Goal: Information Seeking & Learning: Learn about a topic

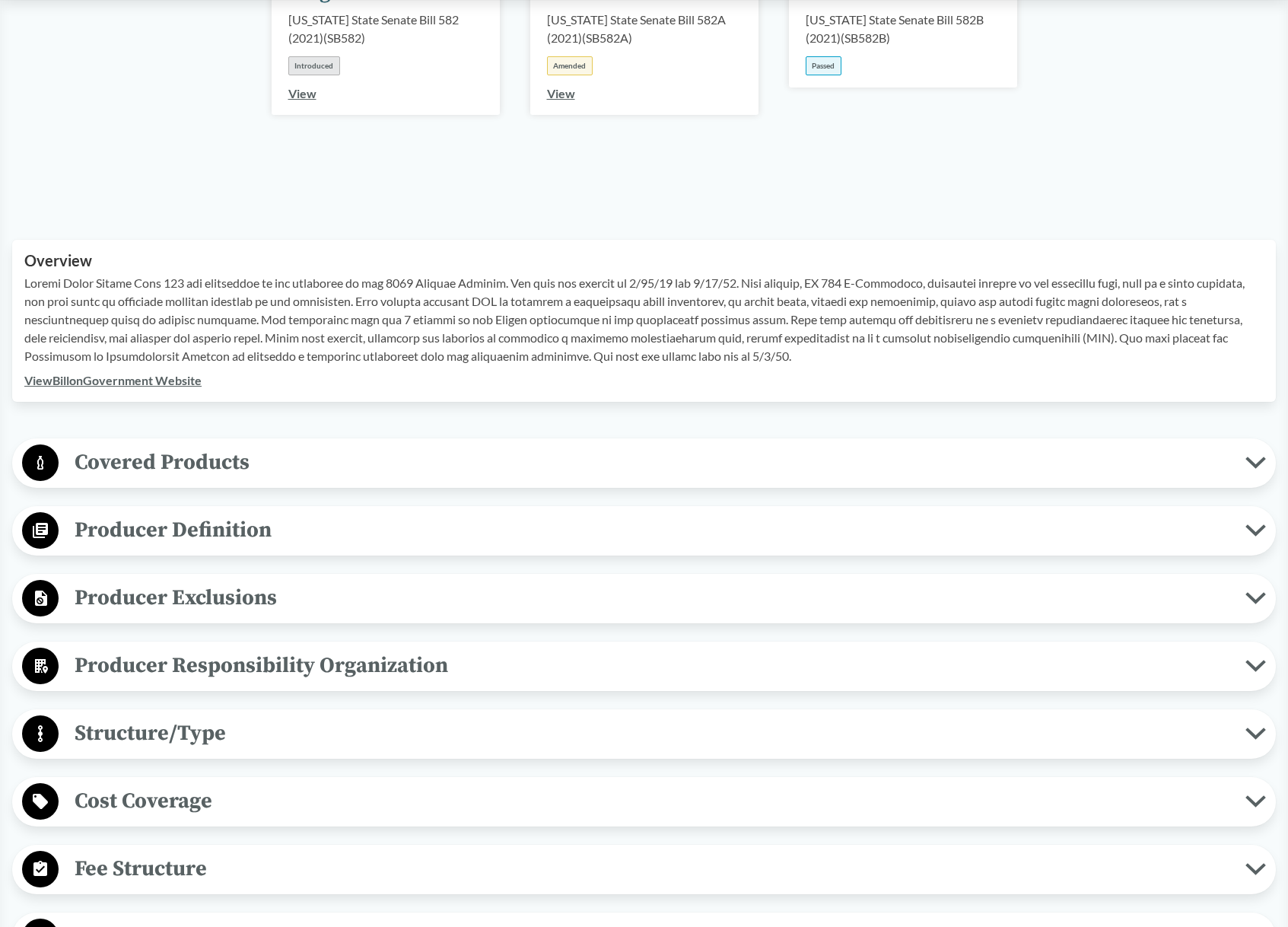
scroll to position [485, 0]
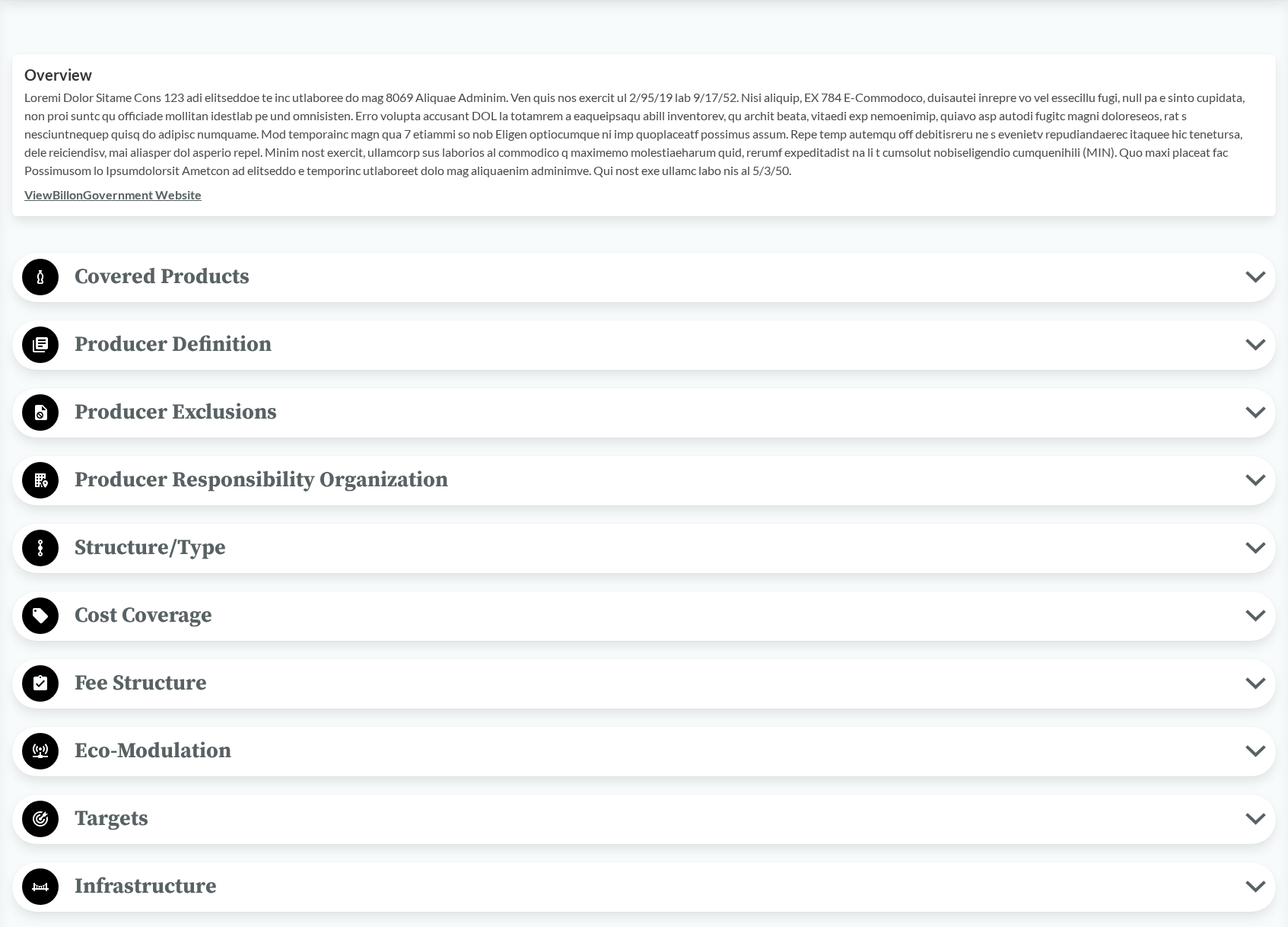
click at [146, 543] on span "Structure/Type" at bounding box center [651, 547] width 1187 height 34
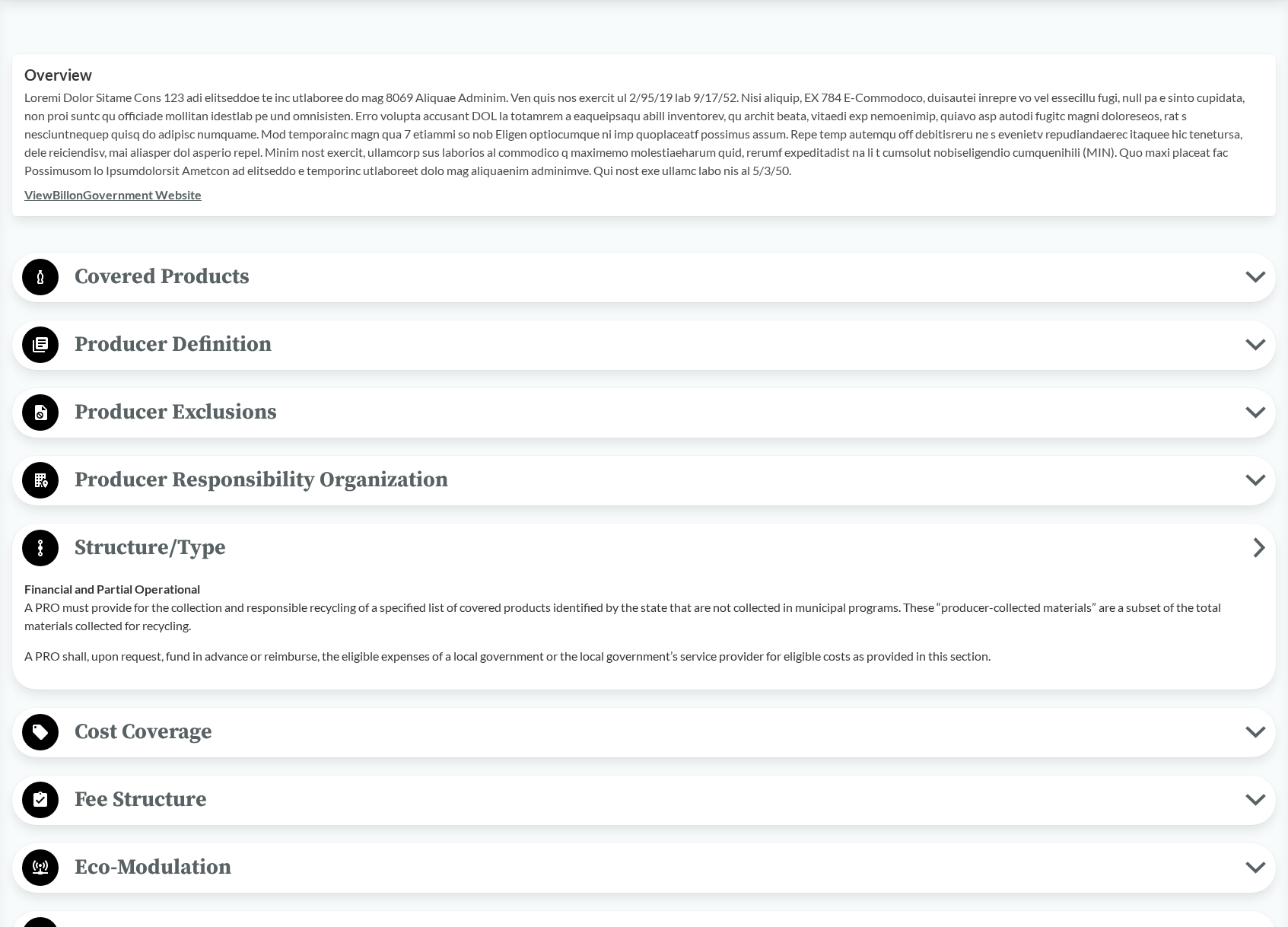
scroll to position [667, 0]
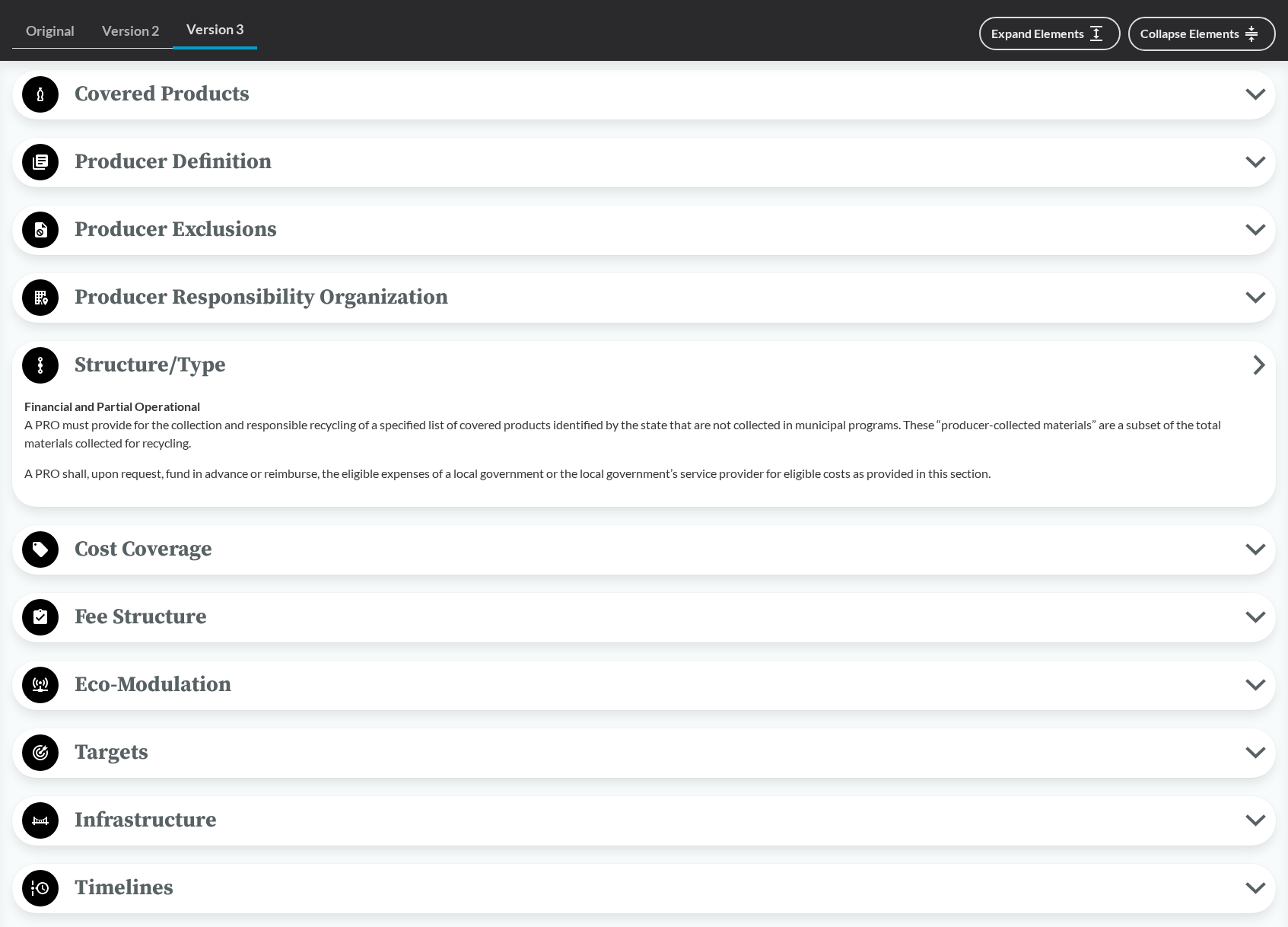
click at [138, 558] on span "Cost Coverage" at bounding box center [651, 548] width 1187 height 34
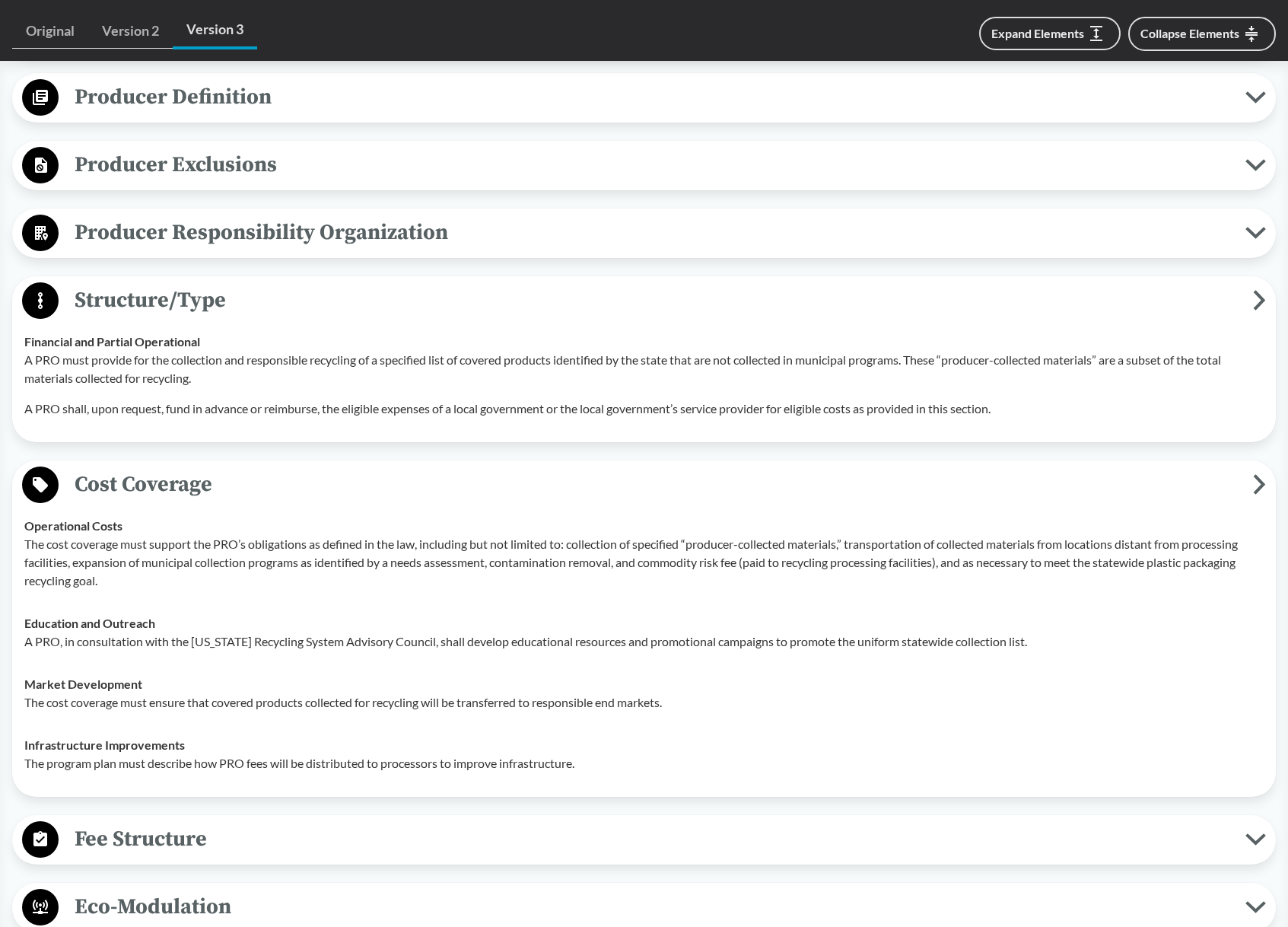
scroll to position [888, 0]
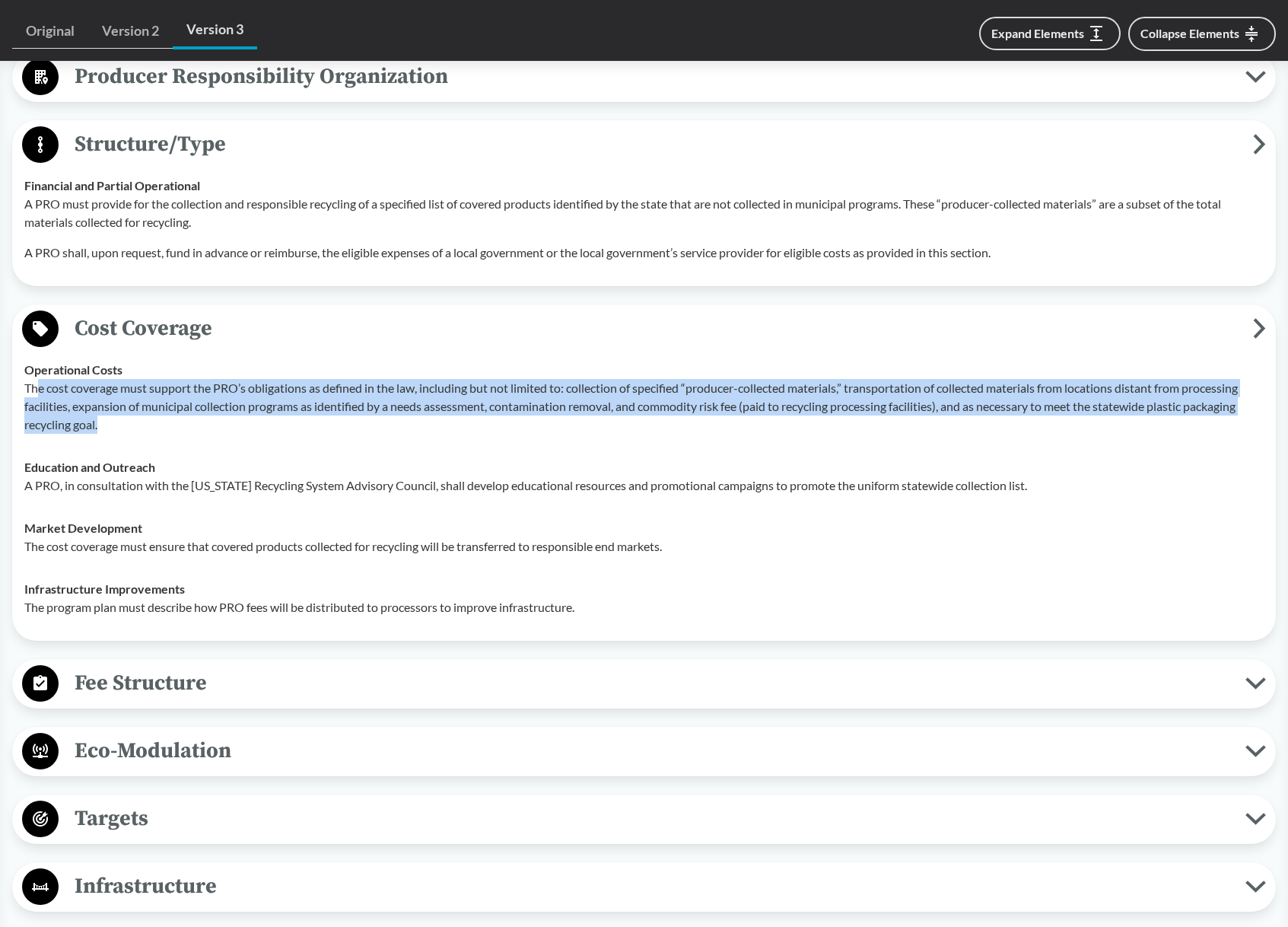
drag, startPoint x: 38, startPoint y: 384, endPoint x: 317, endPoint y: 421, distance: 281.4
click at [317, 421] on p "The cost coverage must support the PRO’s obligations as defined in the law, inc…" at bounding box center [644, 406] width 1239 height 55
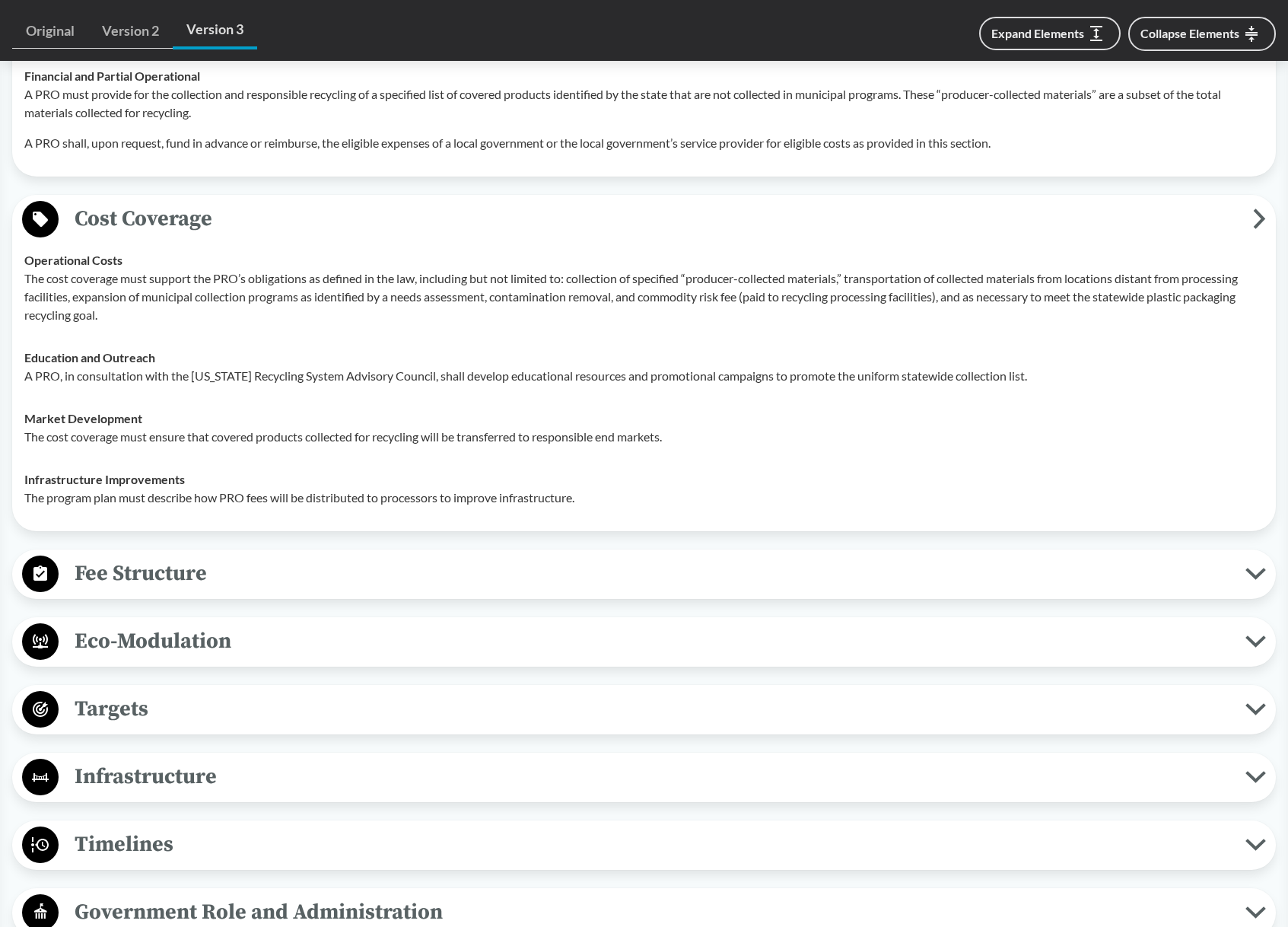
scroll to position [1075, 0]
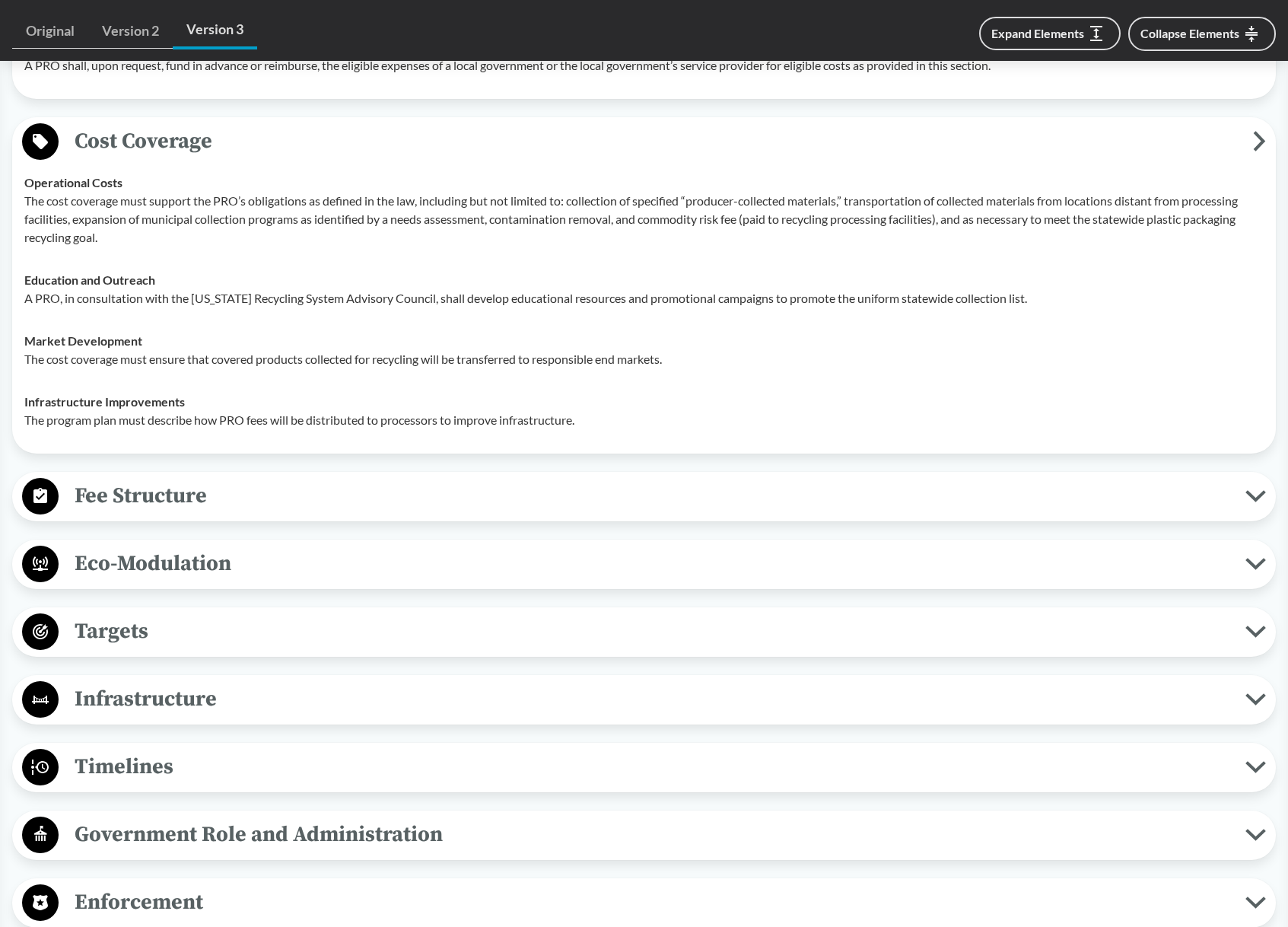
click at [148, 502] on span "Fee Structure" at bounding box center [651, 496] width 1187 height 34
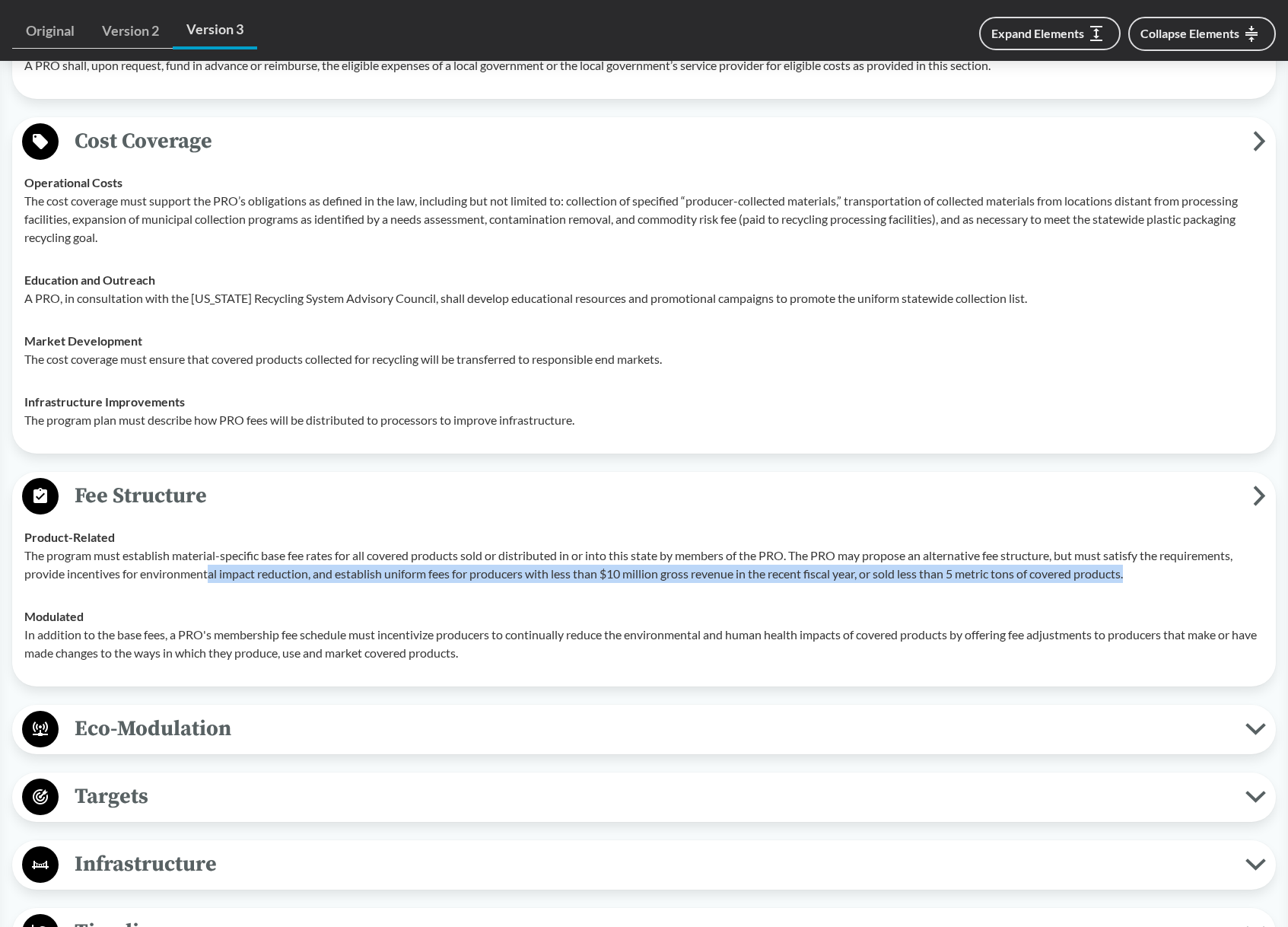
drag, startPoint x: 210, startPoint y: 568, endPoint x: 946, endPoint y: 601, distance: 736.7
click at [946, 601] on tbody "Product-Related The program must establish material-specific base fee rates for…" at bounding box center [644, 595] width 1253 height 159
click at [946, 601] on td "Modulated In addition to the base fees, a PRO's membership fee schedule must in…" at bounding box center [644, 634] width 1253 height 79
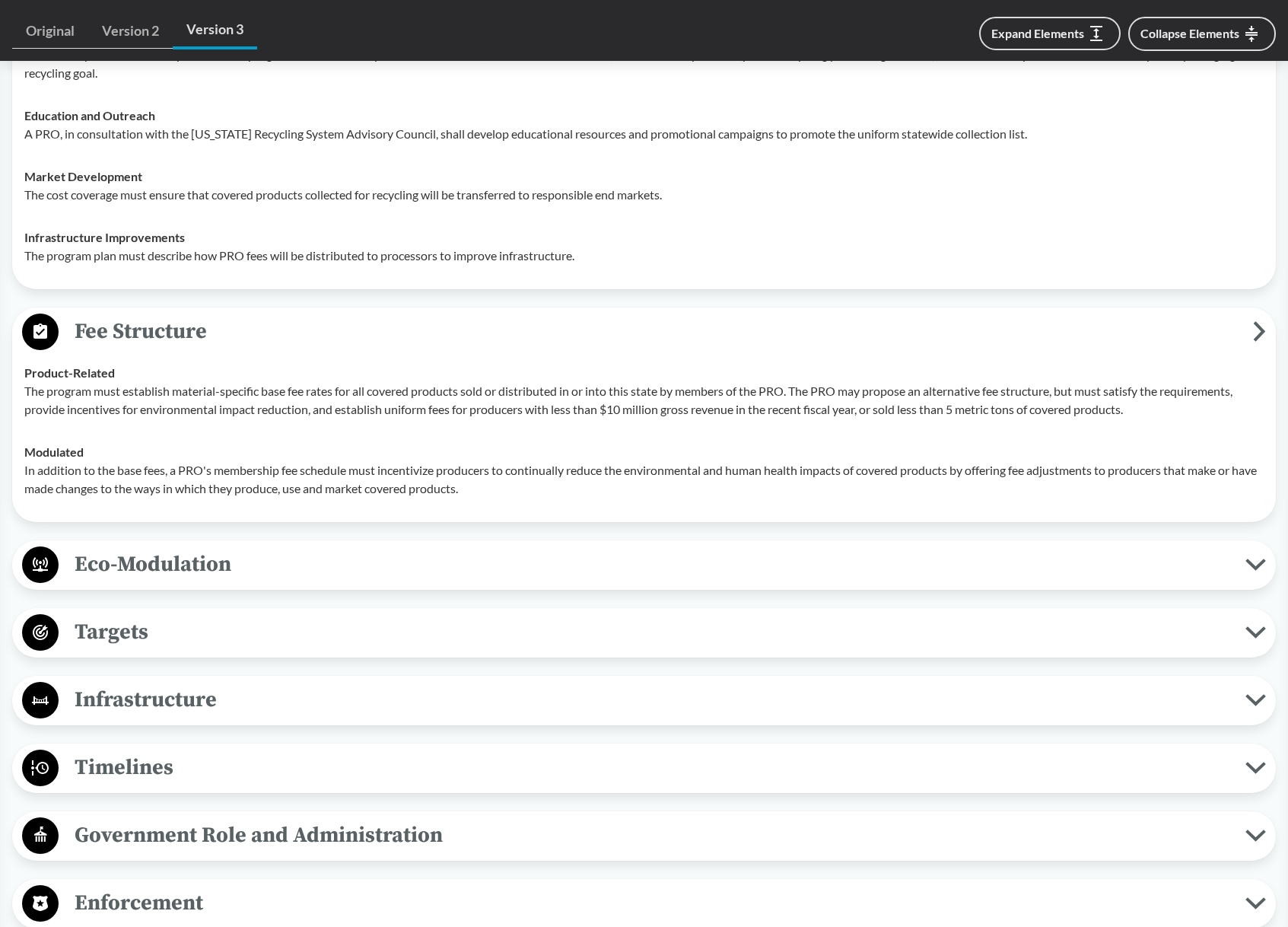
scroll to position [1317, 0]
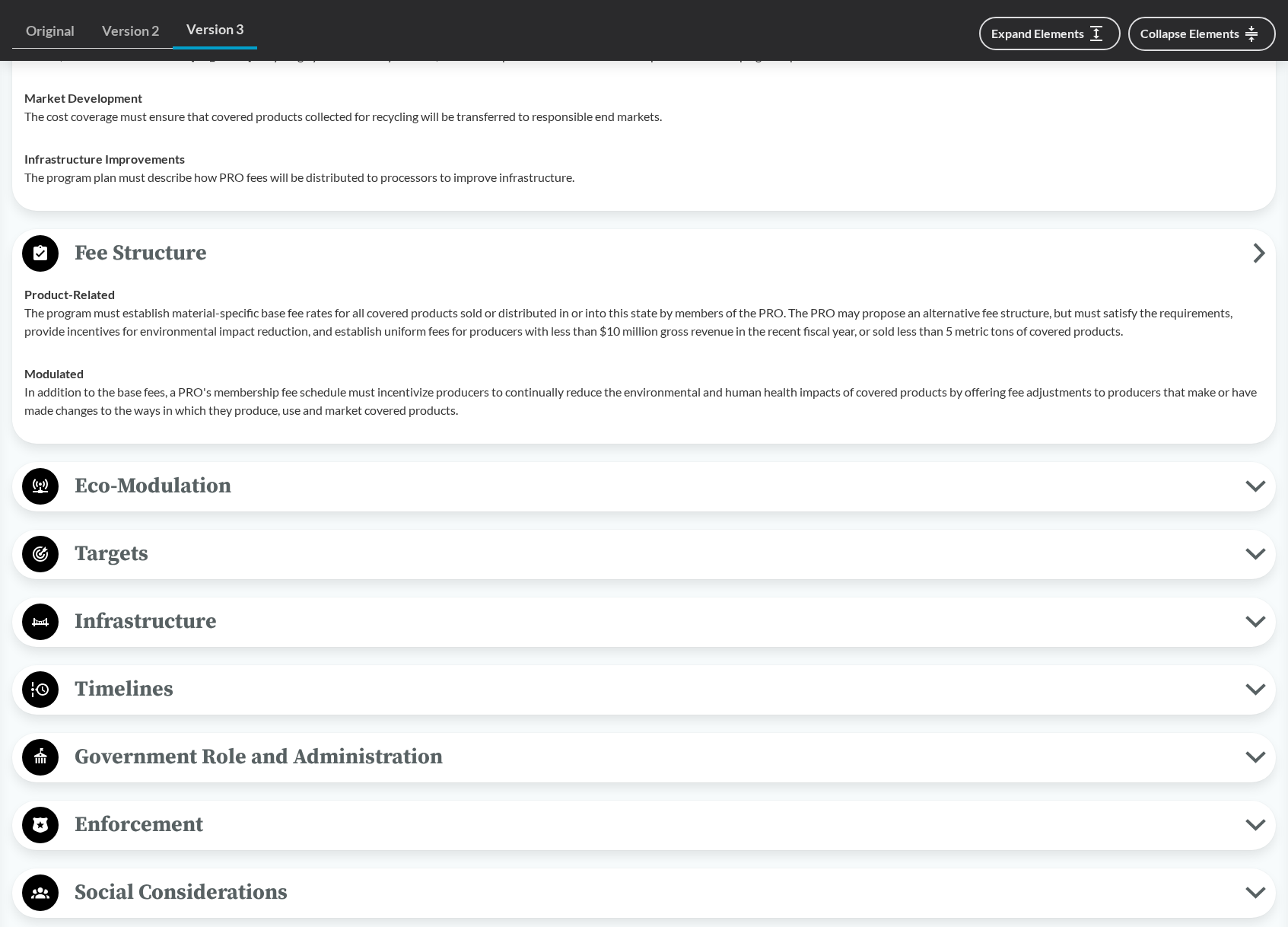
click at [149, 502] on span "Eco-Modulation" at bounding box center [651, 485] width 1187 height 34
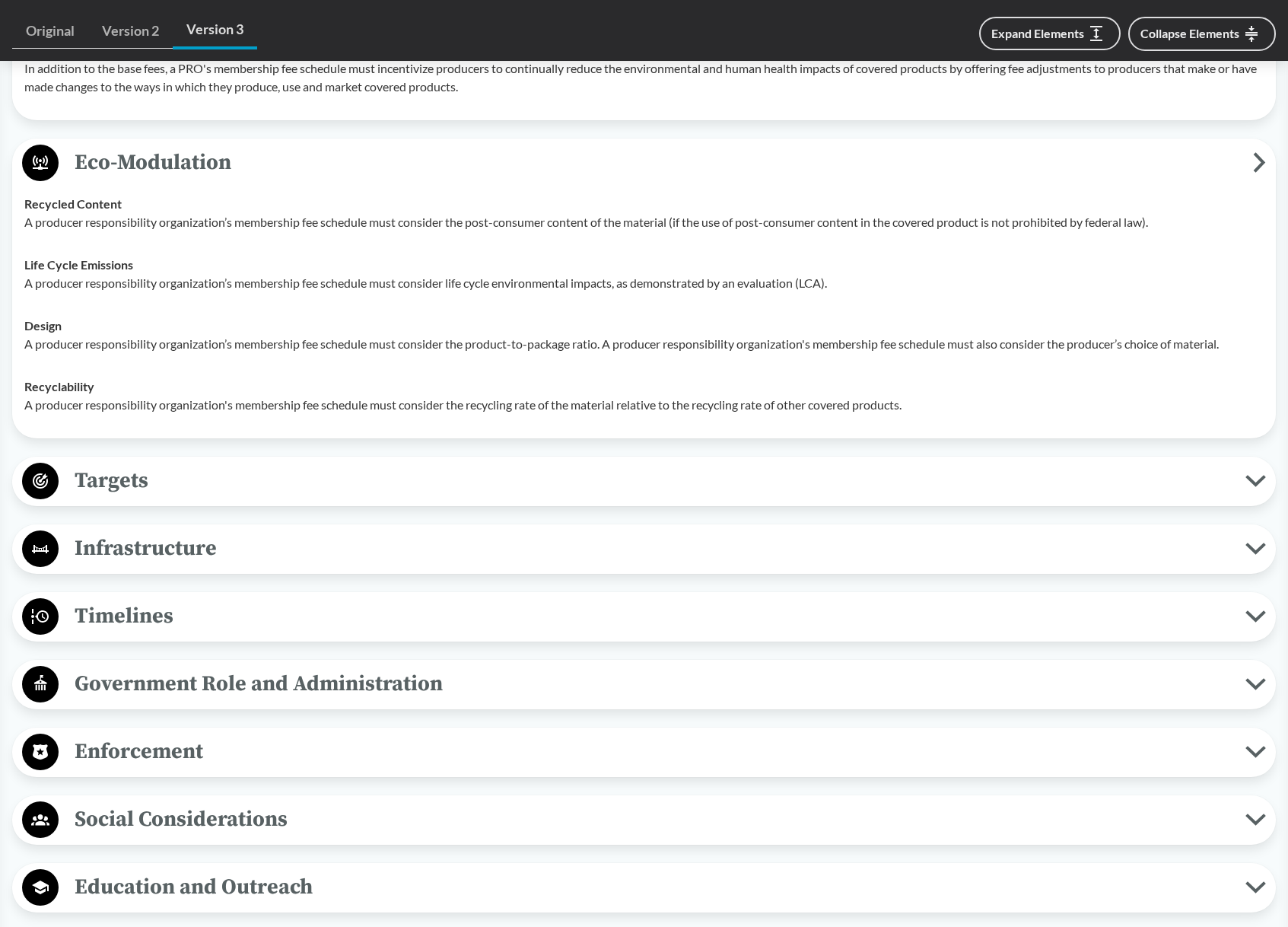
scroll to position [1720, 0]
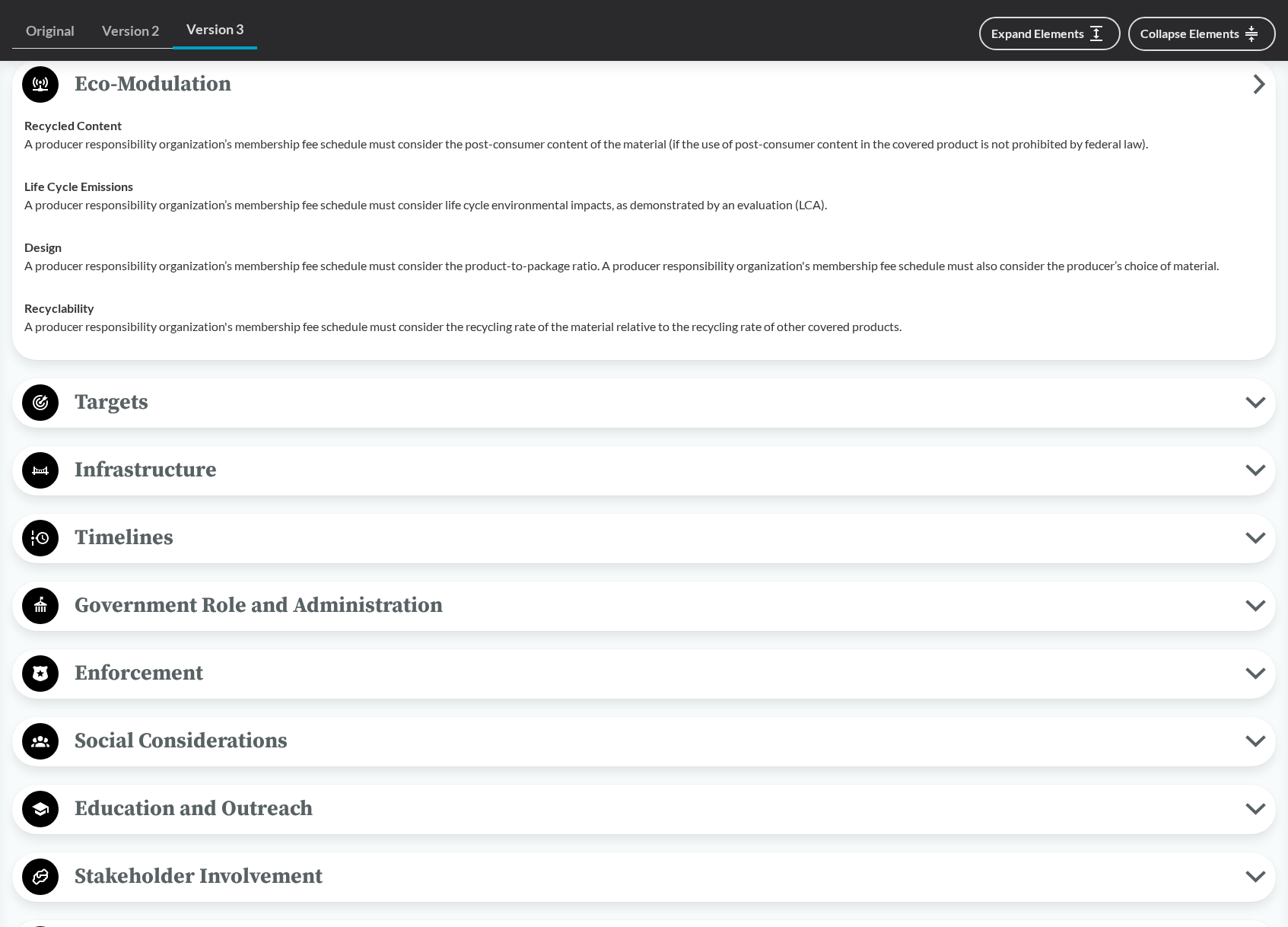
click at [156, 546] on span "Timelines" at bounding box center [651, 538] width 1187 height 34
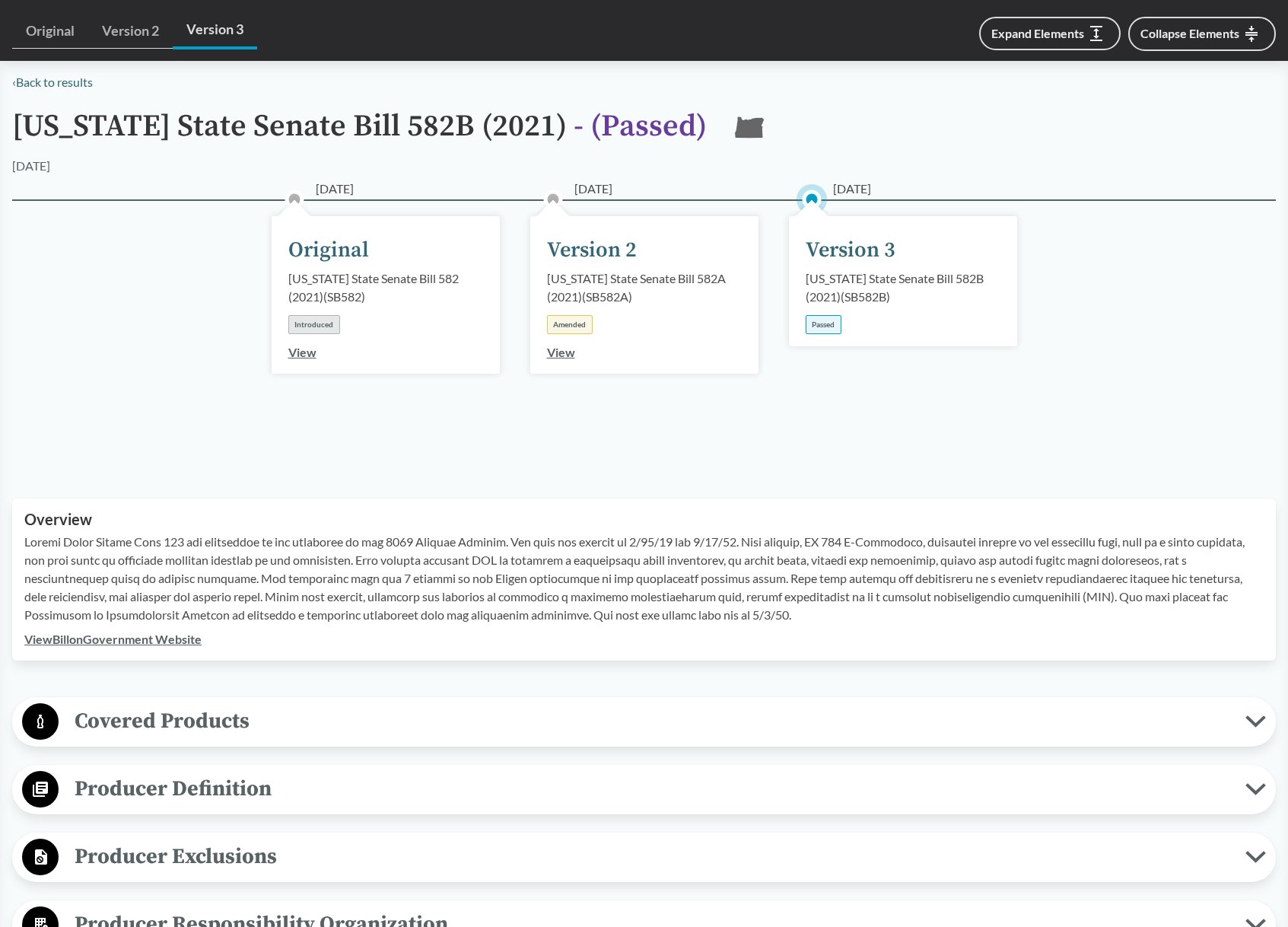
scroll to position [0, 0]
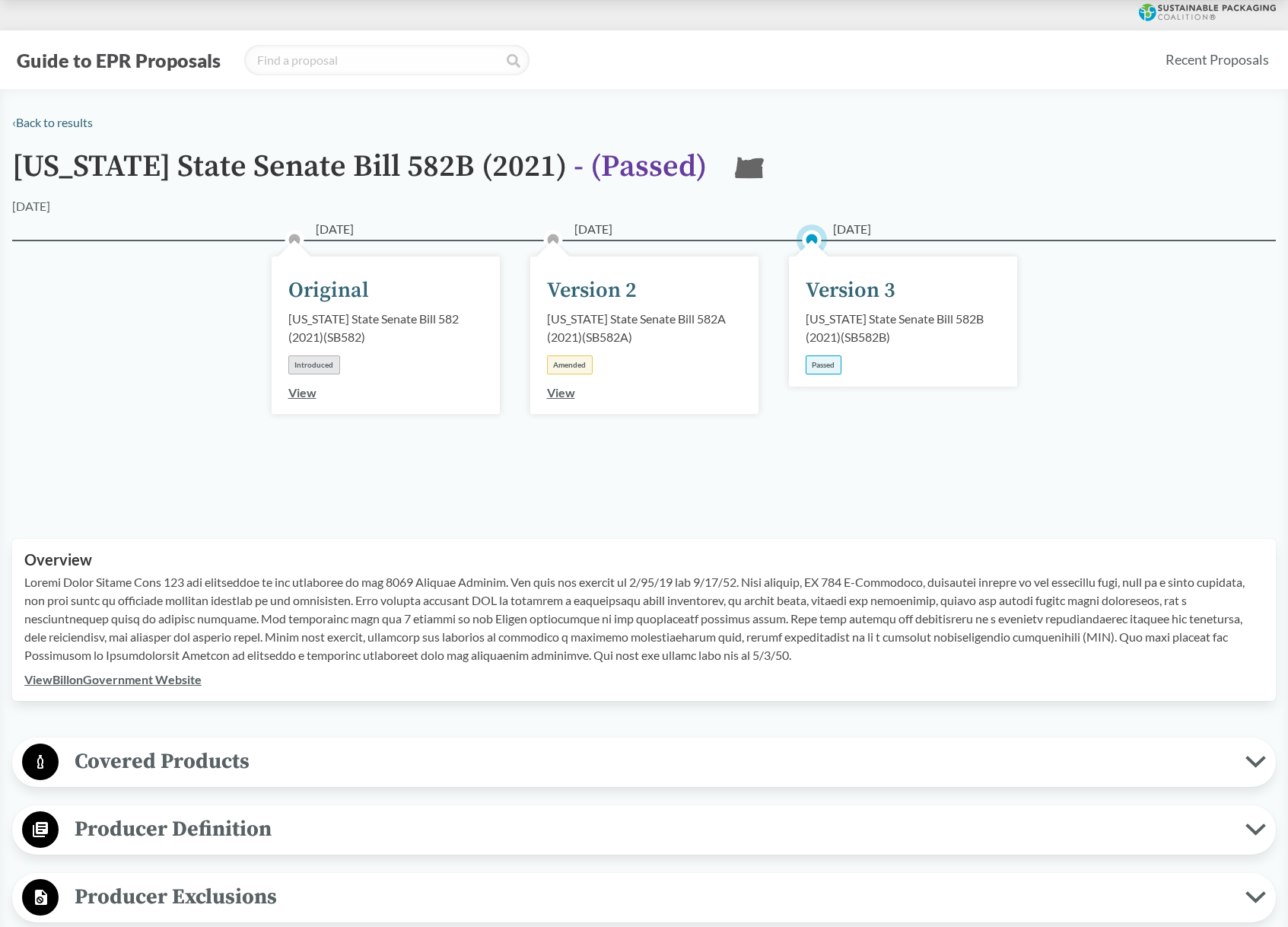
click at [214, 781] on button "Covered Products" at bounding box center [644, 762] width 1253 height 39
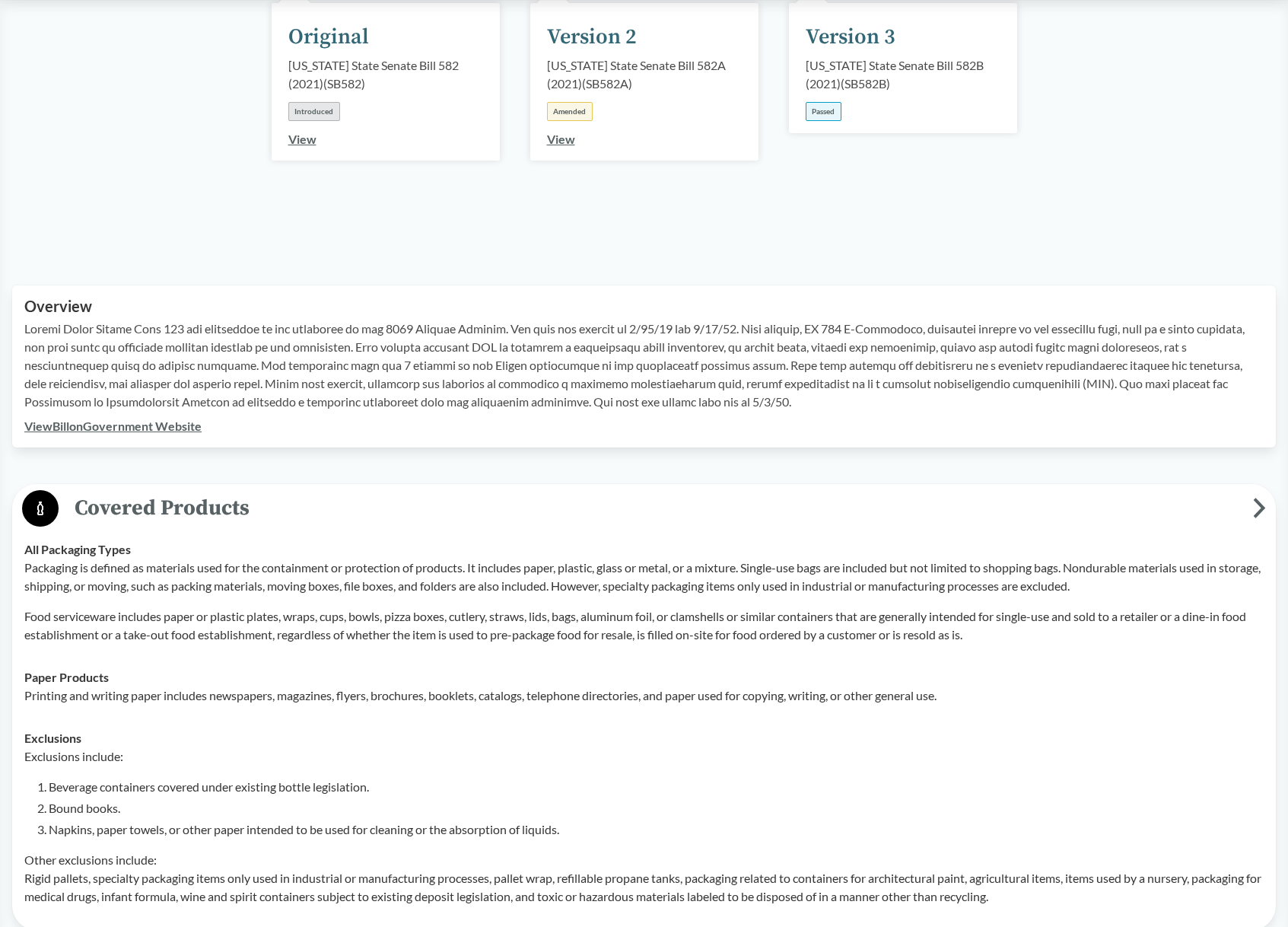
scroll to position [410, 0]
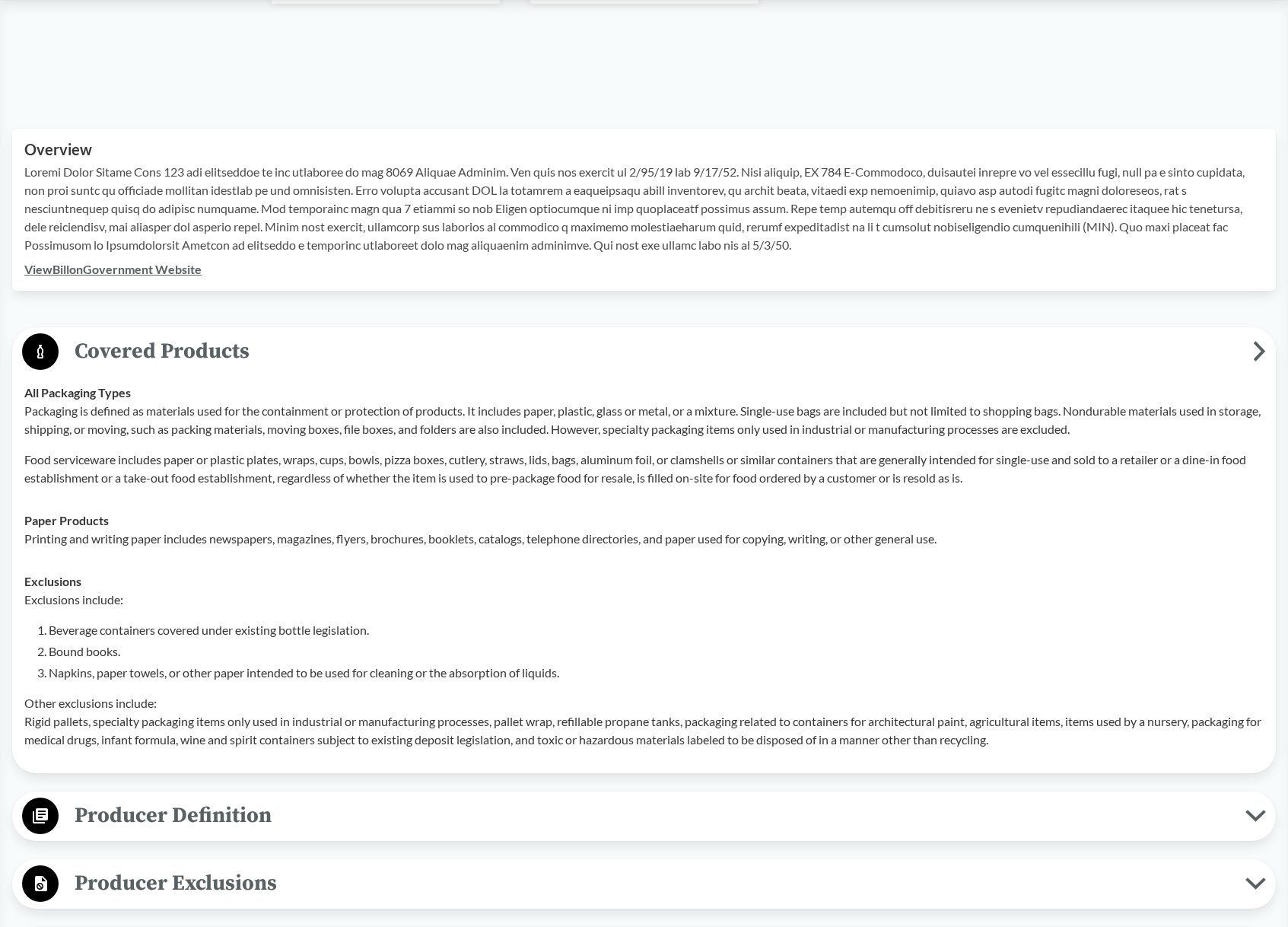
click at [194, 815] on span "Producer Definition" at bounding box center [651, 815] width 1187 height 34
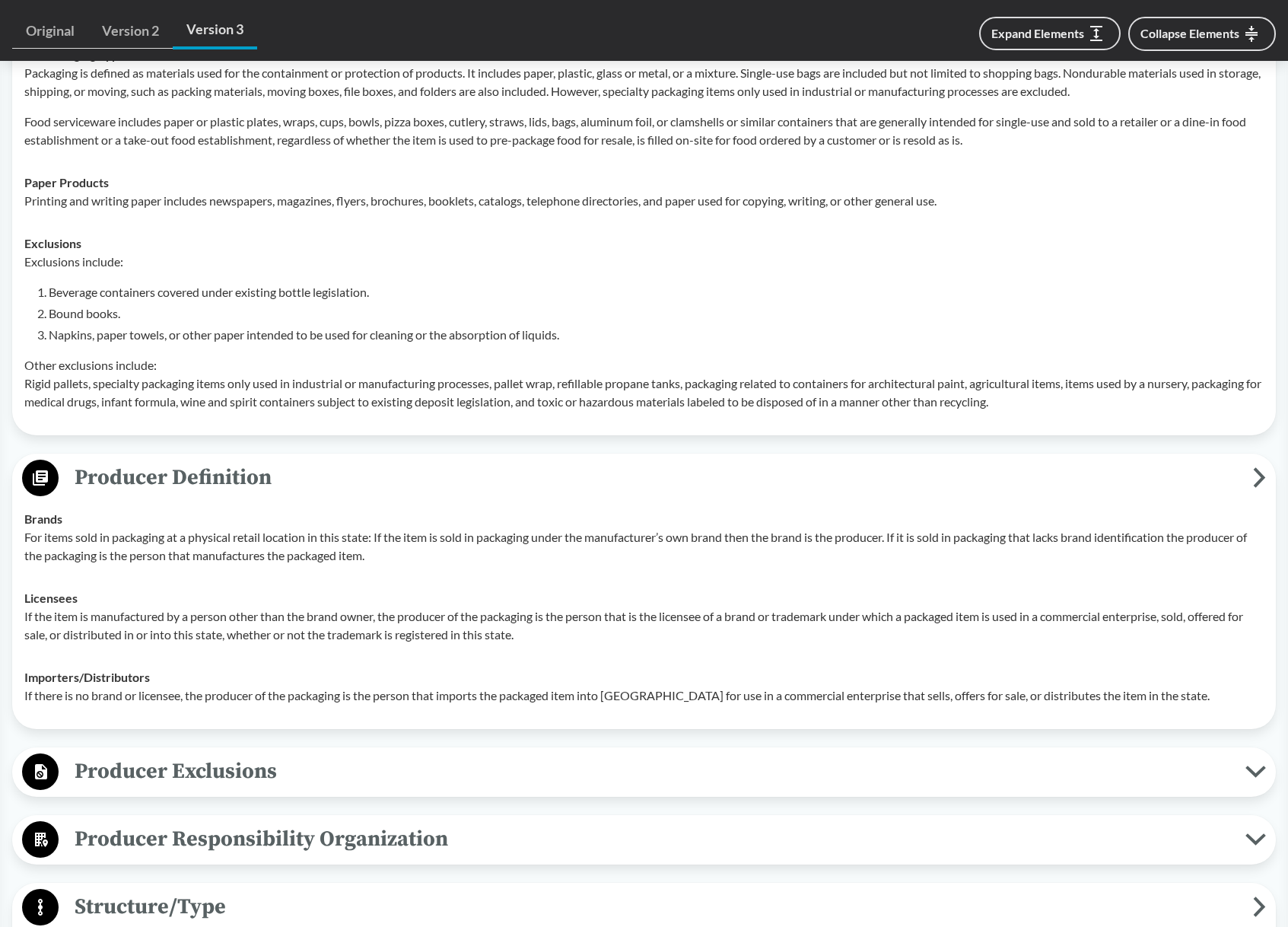
scroll to position [827, 0]
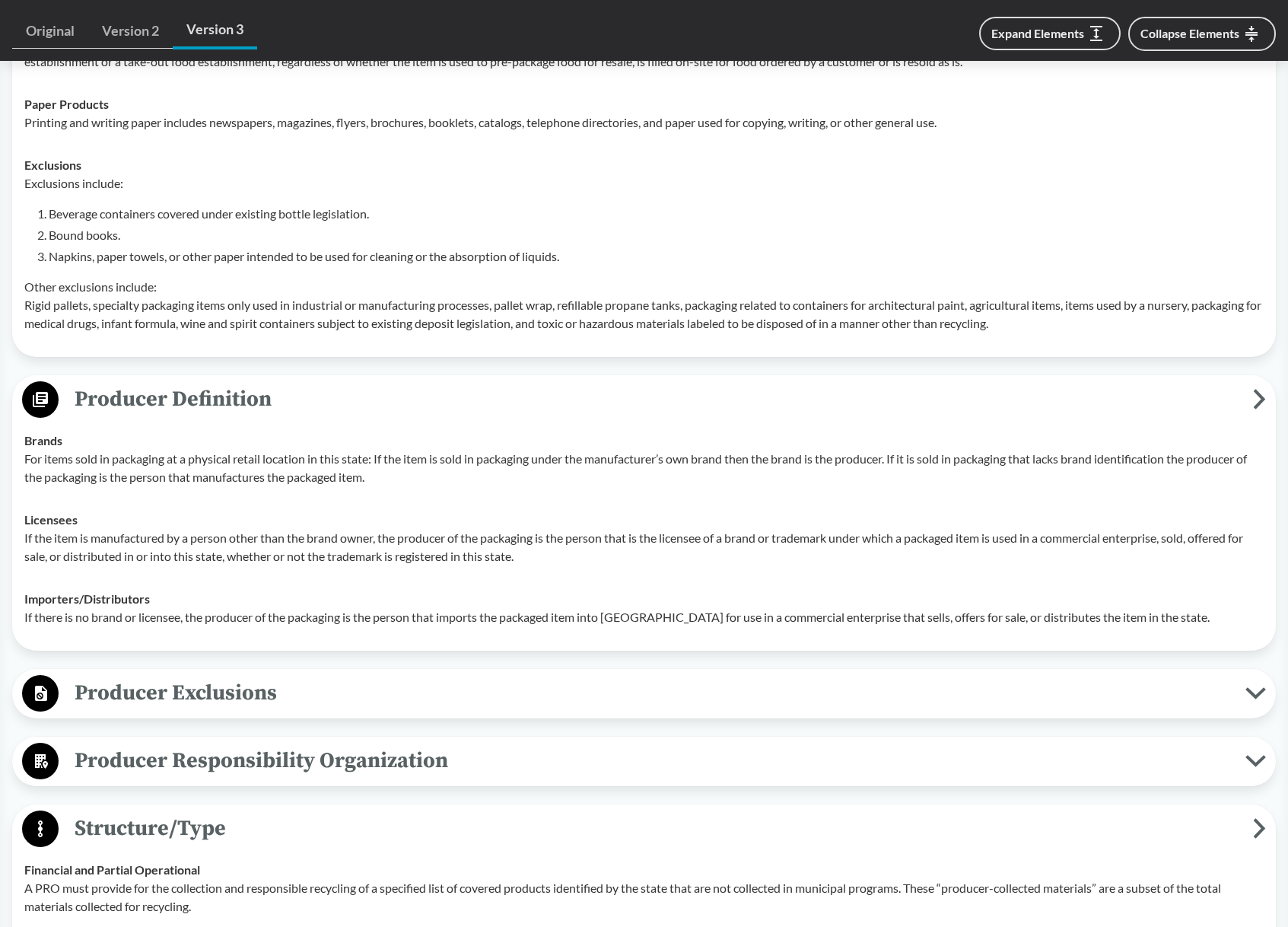
click at [206, 706] on span "Producer Exclusions" at bounding box center [651, 692] width 1187 height 34
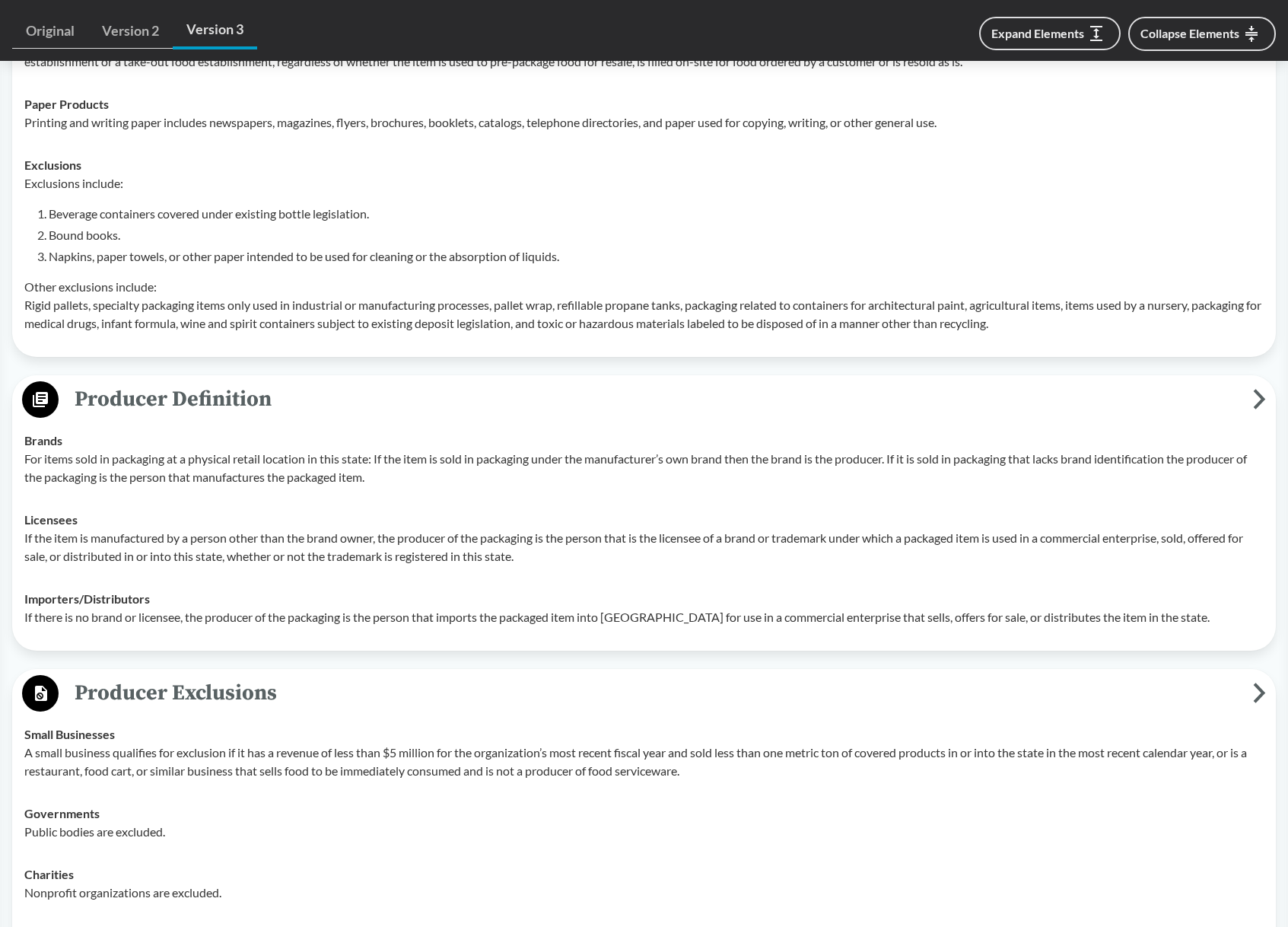
scroll to position [1198, 0]
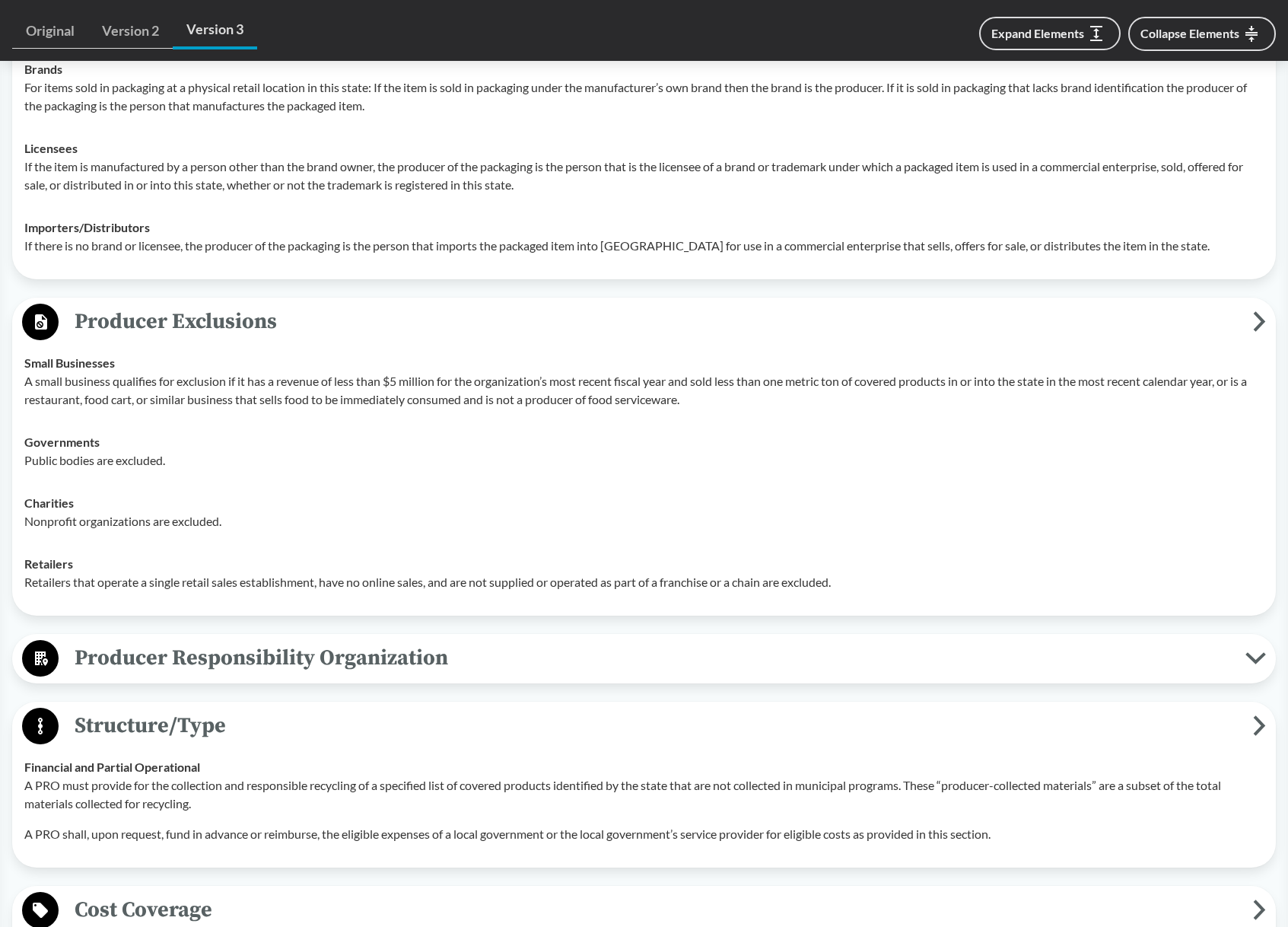
click at [217, 646] on span "Producer Responsibility Organization" at bounding box center [651, 657] width 1187 height 34
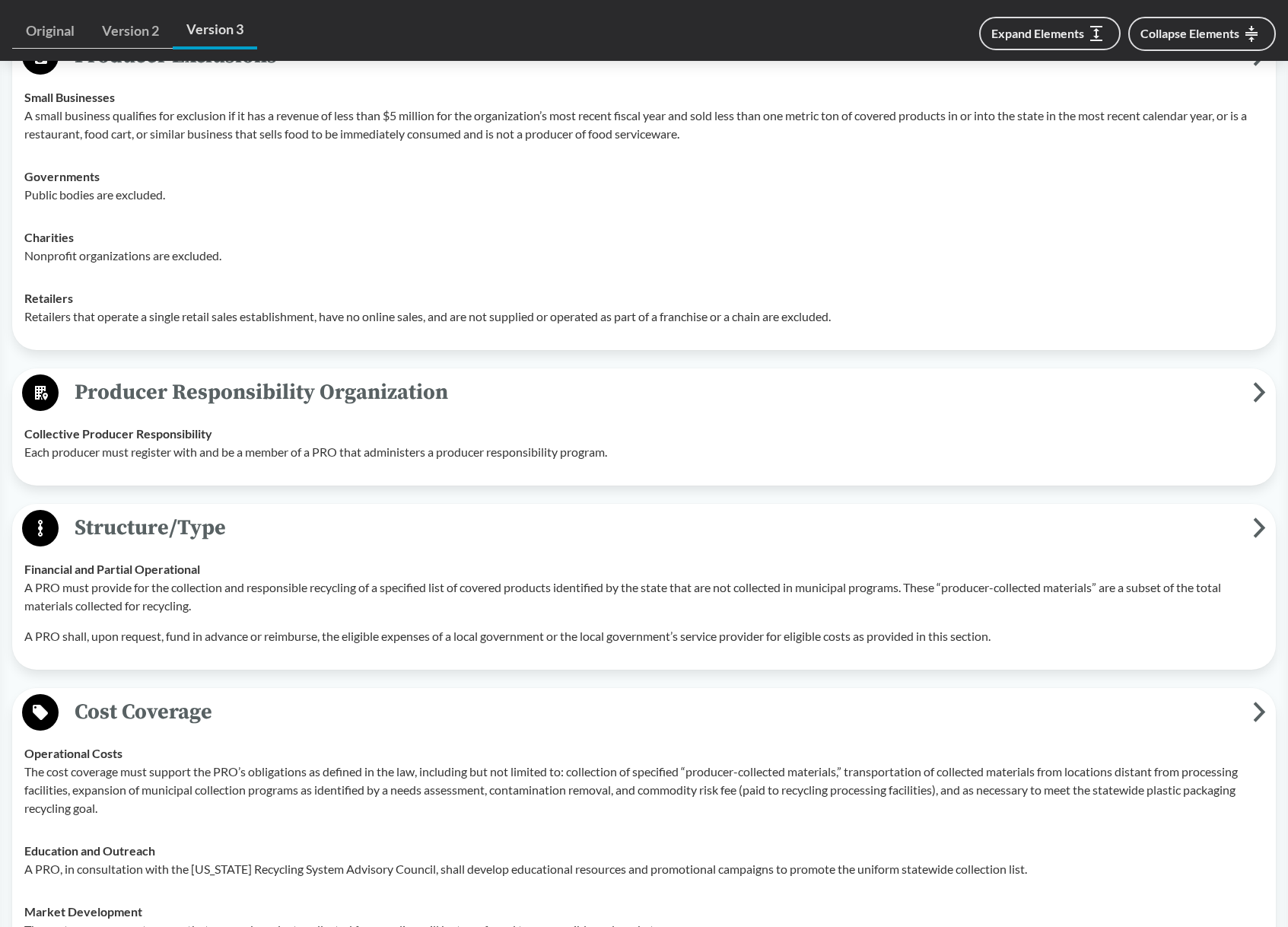
scroll to position [0, 0]
